Goal: Information Seeking & Learning: Check status

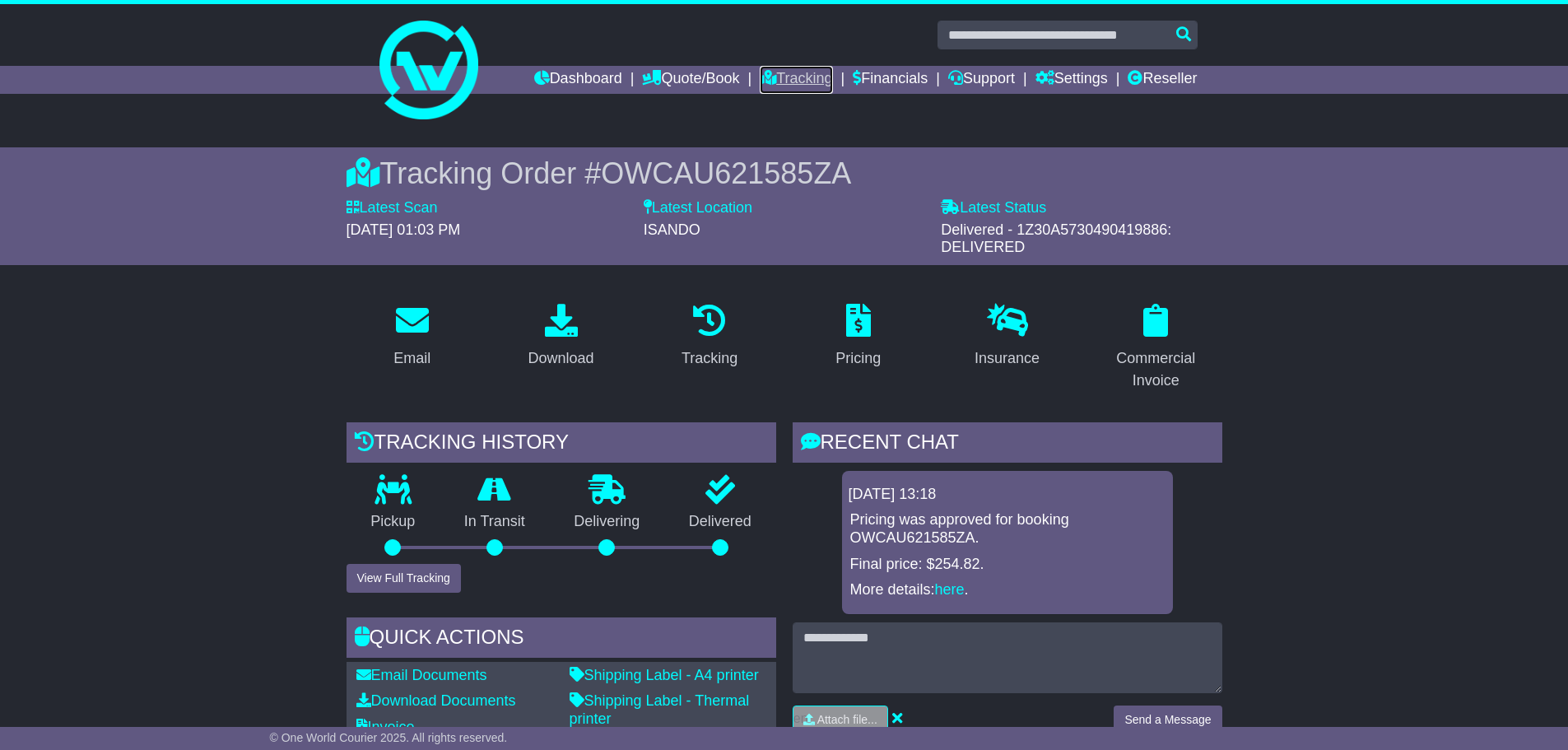
click at [772, 69] on link "Tracking" at bounding box center [796, 80] width 72 height 28
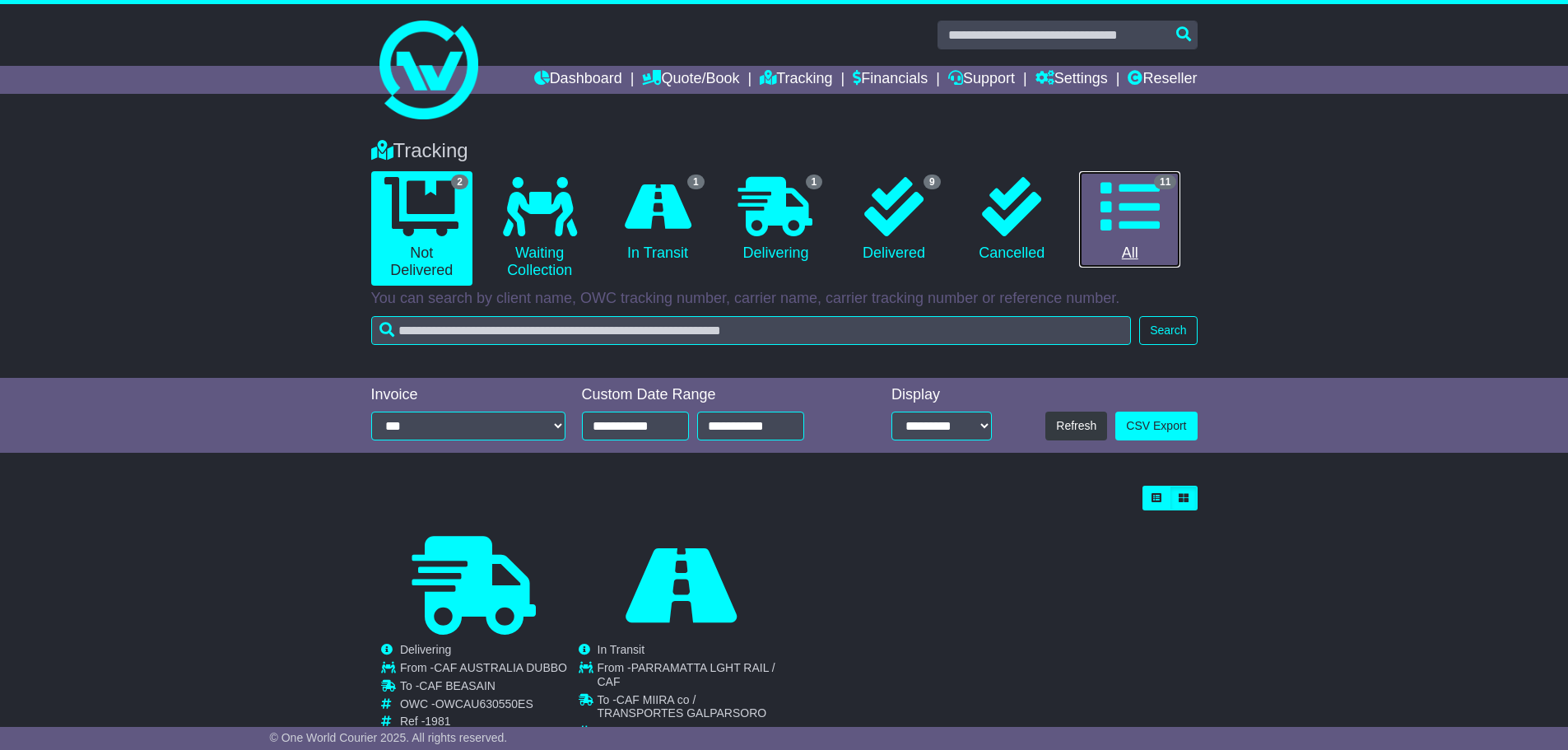
click at [1152, 209] on icon at bounding box center [1130, 206] width 59 height 59
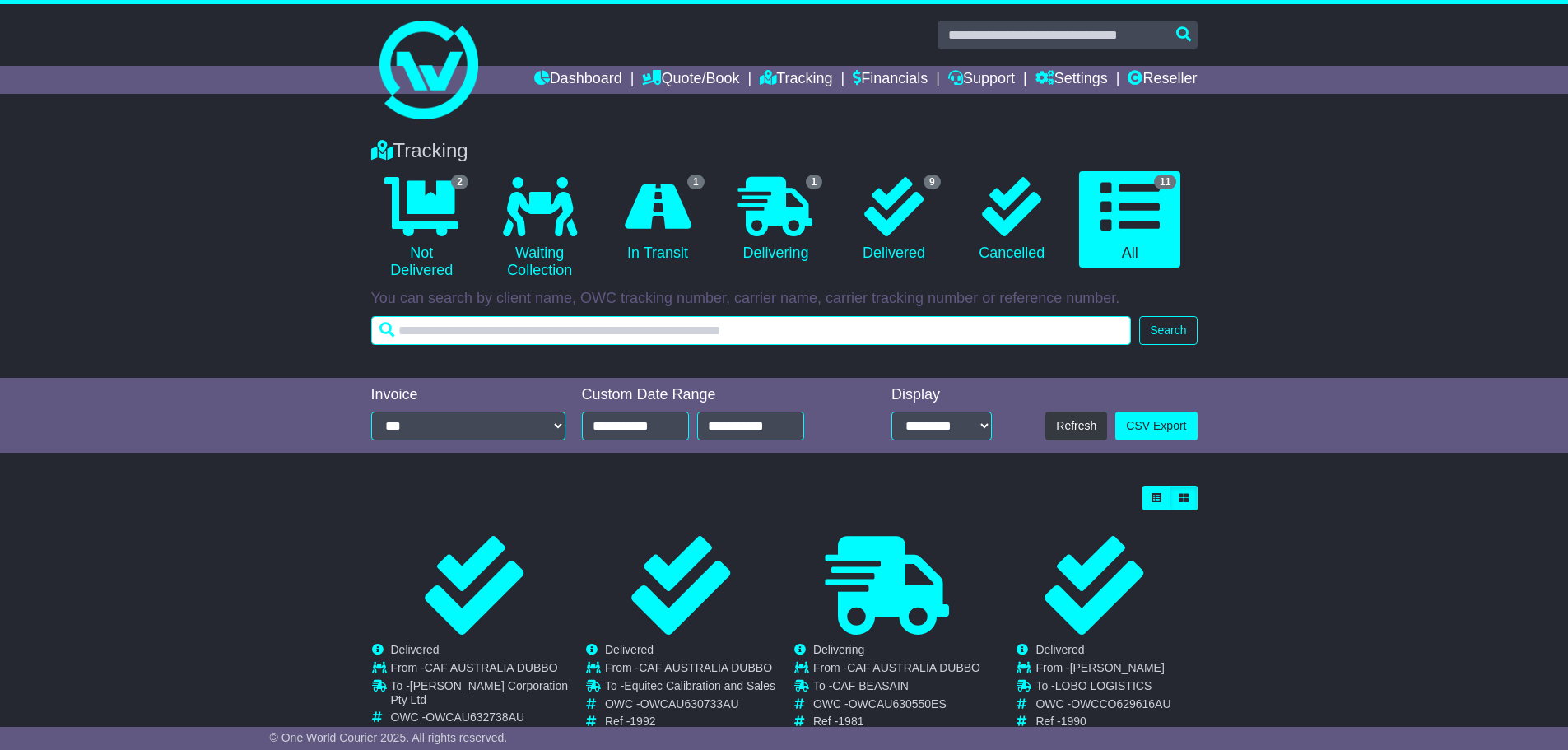
click at [477, 327] on input "text" at bounding box center [751, 330] width 760 height 29
type input "**********"
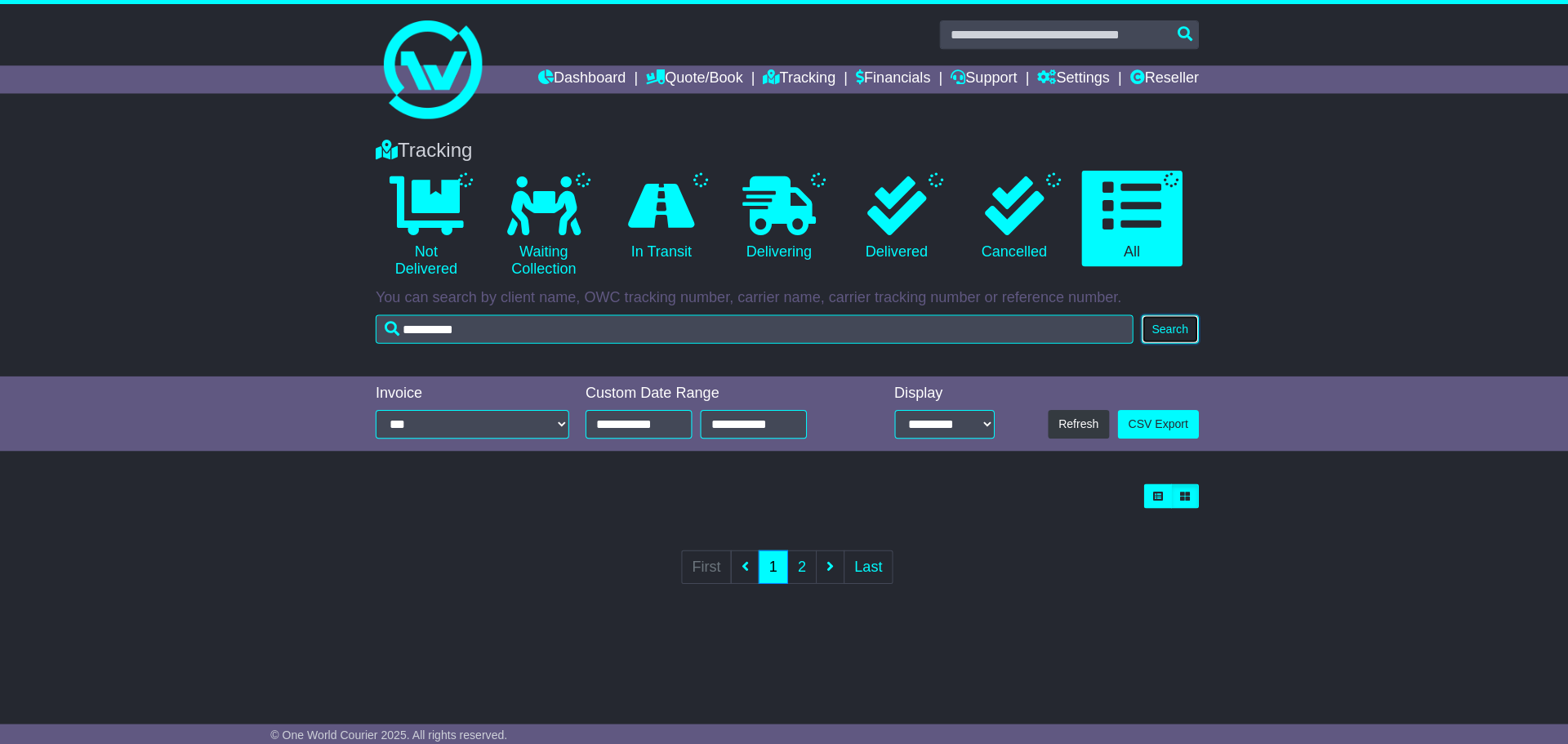
click at [1146, 328] on button "Search" at bounding box center [1165, 327] width 57 height 29
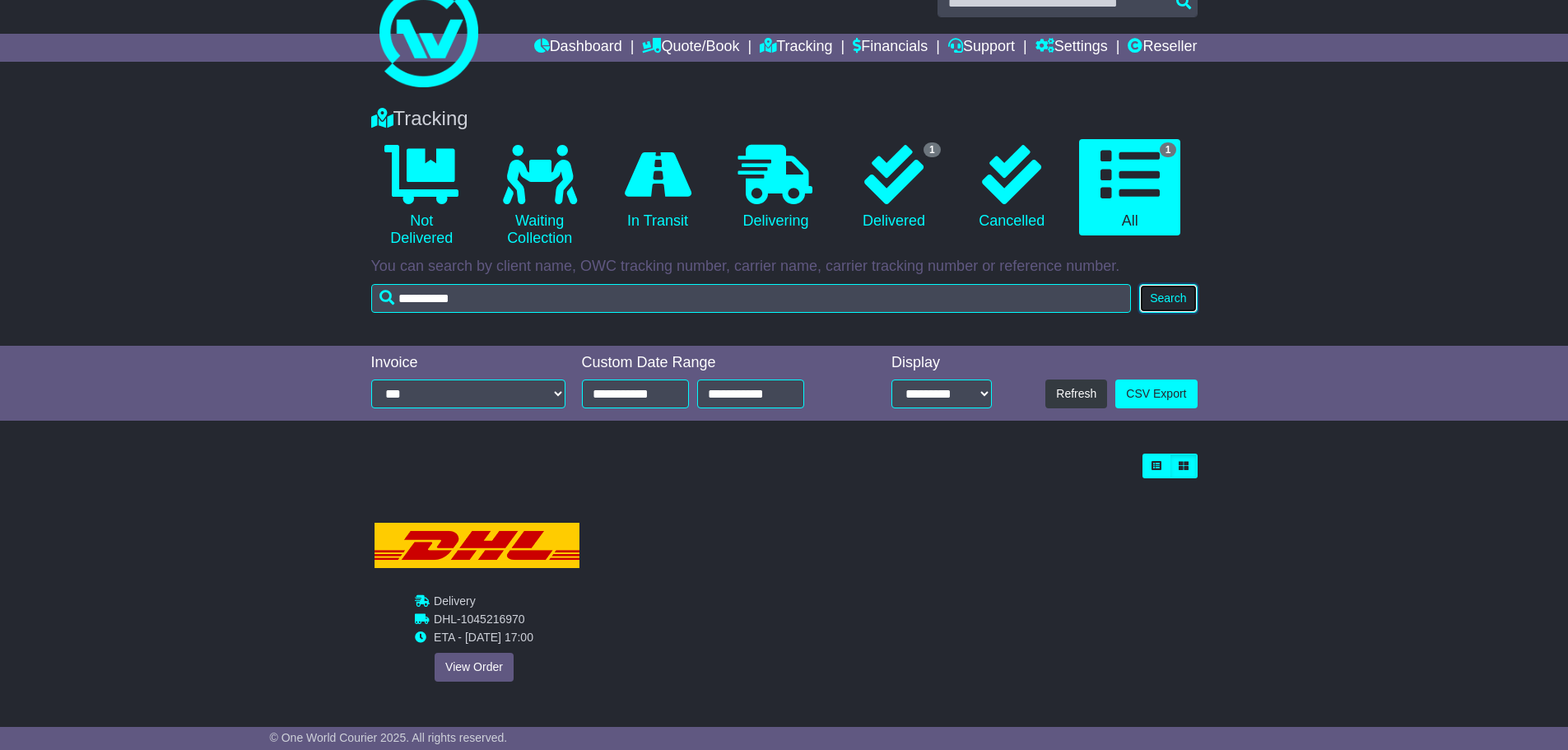
scroll to position [50, 0]
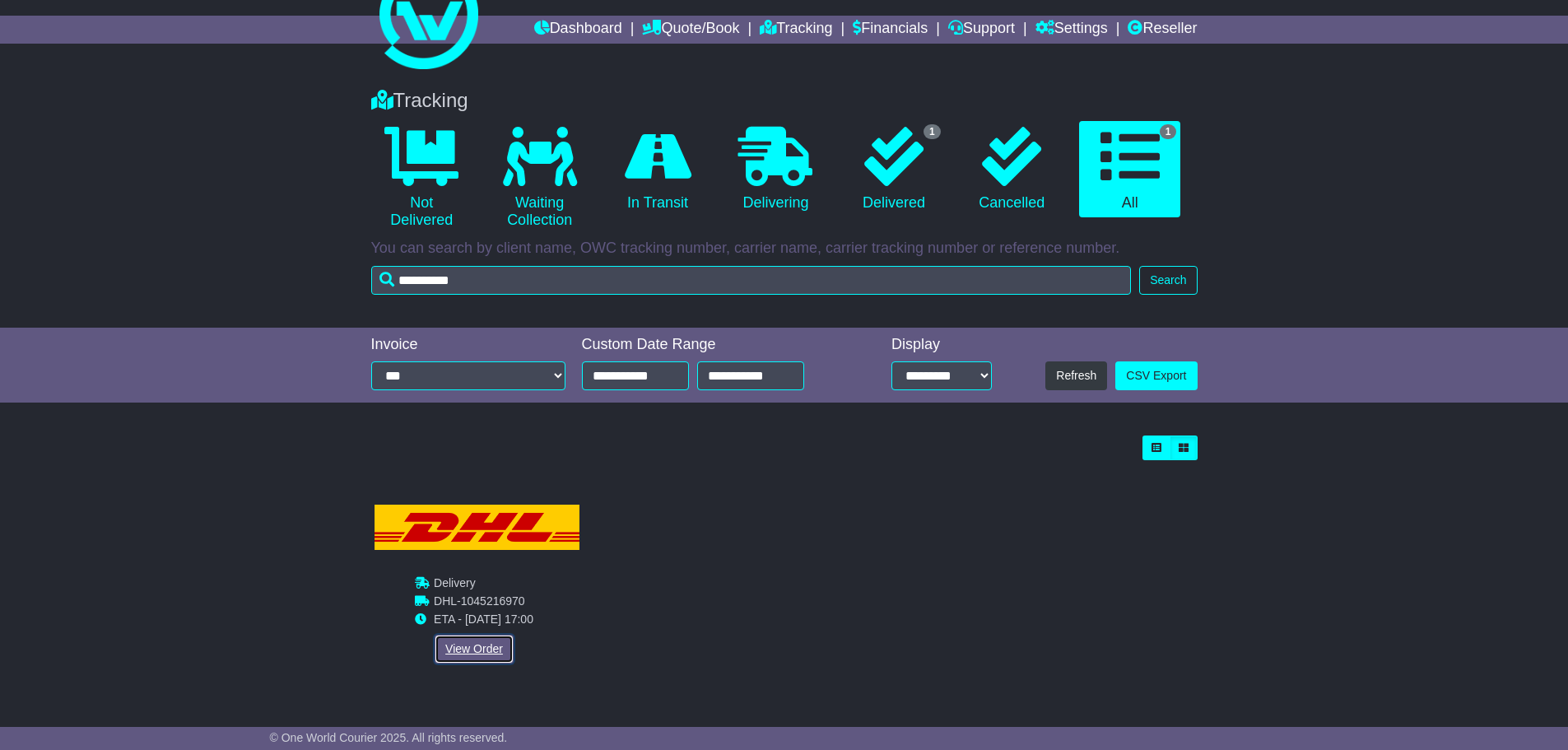
click at [473, 647] on link "View Order" at bounding box center [474, 649] width 79 height 29
